Goal: Transaction & Acquisition: Obtain resource

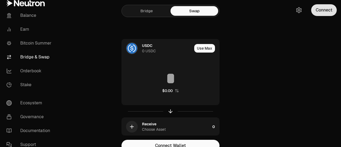
click at [328, 7] on button "Connect" at bounding box center [324, 10] width 26 height 12
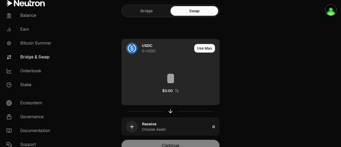
click at [139, 50] on div "USDC 0 USDC" at bounding box center [157, 48] width 70 height 18
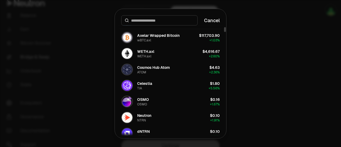
scroll to position [39, 0]
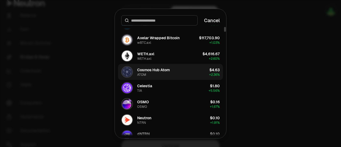
click at [151, 71] on div "Cosmos Hub Atom" at bounding box center [153, 69] width 33 height 5
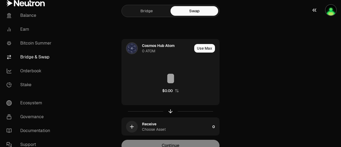
click at [326, 8] on img "button" at bounding box center [331, 10] width 11 height 11
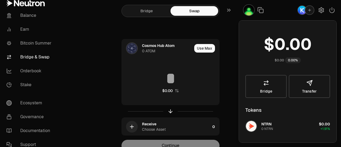
click at [219, 38] on div "Bridge Swap Cosmos Hub Atom 0 ATOM Use Max $0.00 Receive Choose Asset 0 Continue" at bounding box center [171, 86] width 192 height 173
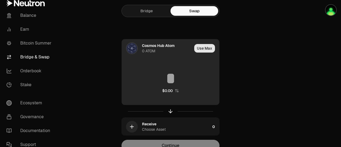
click at [208, 46] on button "Use Max" at bounding box center [204, 48] width 21 height 9
type input "*"
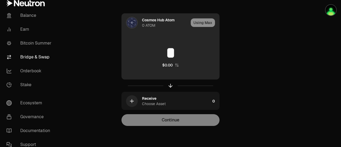
scroll to position [10, 0]
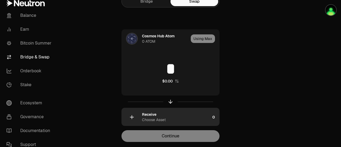
click at [144, 119] on div "Choose Asset" at bounding box center [154, 119] width 24 height 5
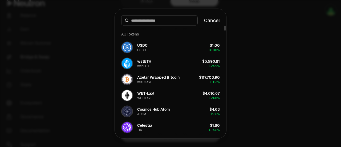
click at [237, 45] on div at bounding box center [170, 73] width 341 height 147
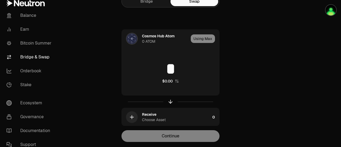
scroll to position [0, 0]
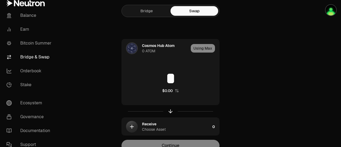
click at [152, 15] on link "Bridge" at bounding box center [147, 11] width 48 height 10
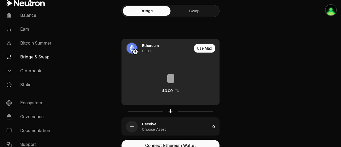
click at [152, 49] on div "0 ETH" at bounding box center [147, 50] width 10 height 5
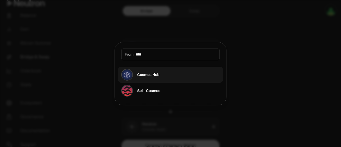
type input "****"
click at [147, 70] on div "Cosmos Hub" at bounding box center [140, 75] width 38 height 12
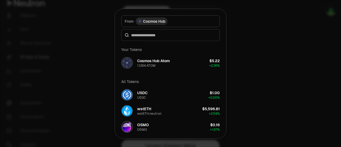
click at [172, 38] on div at bounding box center [170, 35] width 99 height 12
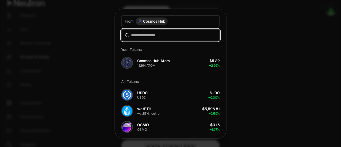
click at [159, 33] on input at bounding box center [173, 34] width 85 height 5
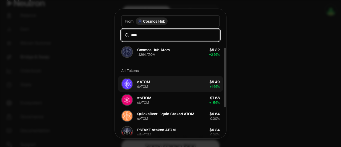
scroll to position [11, 0]
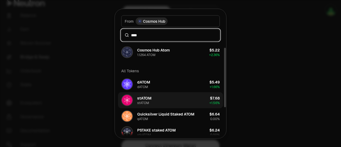
type input "****"
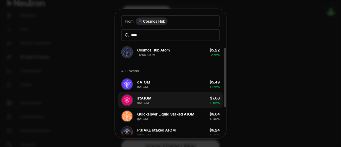
click at [140, 98] on div "stATOM" at bounding box center [144, 97] width 14 height 5
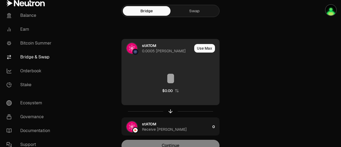
click at [145, 47] on div "stATOM" at bounding box center [149, 45] width 14 height 5
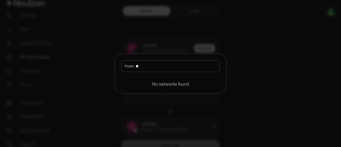
type input "*"
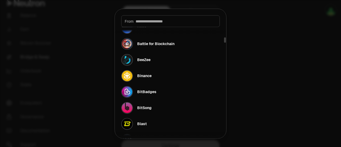
scroll to position [206, 0]
click at [237, 54] on div at bounding box center [170, 73] width 341 height 147
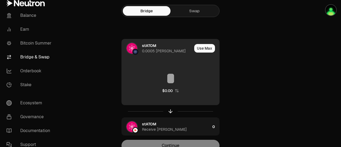
click at [141, 48] on div "stATOM 0.0005 stATOM" at bounding box center [157, 48] width 70 height 18
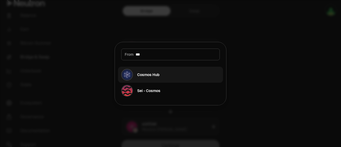
type input "***"
click at [148, 78] on div "Cosmos Hub" at bounding box center [140, 75] width 38 height 12
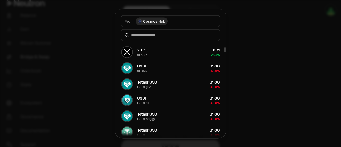
scroll to position [292, 0]
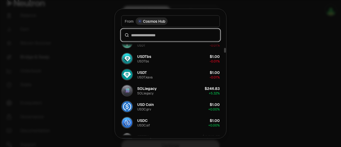
click at [172, 34] on input at bounding box center [173, 34] width 85 height 5
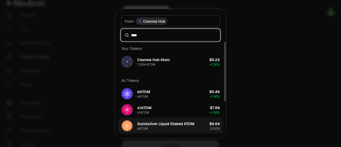
scroll to position [1, 0]
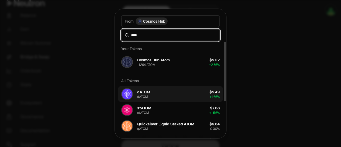
type input "****"
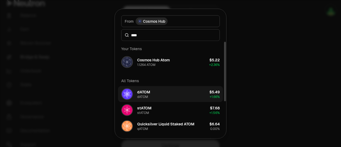
click at [150, 94] on button "dATOM dATOM $5.49 + 1.66%" at bounding box center [170, 94] width 105 height 16
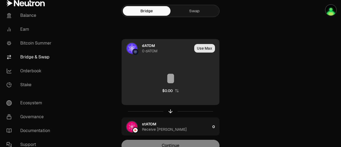
click at [207, 49] on button "Use Max" at bounding box center [204, 48] width 21 height 9
type input "*"
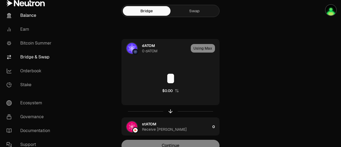
click at [25, 16] on link "Balance" at bounding box center [29, 16] width 55 height 14
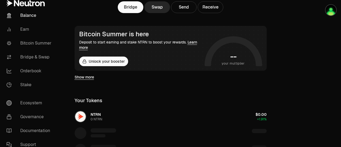
scroll to position [78, 0]
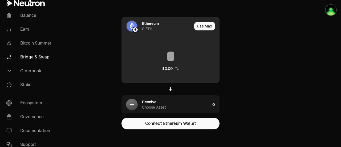
scroll to position [22, 0]
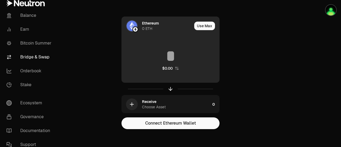
click at [134, 26] on div at bounding box center [136, 29] width 6 height 6
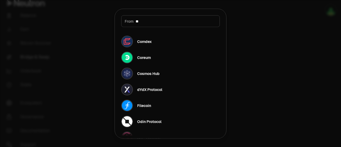
type input "*"
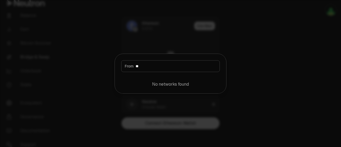
type input "*"
